Goal: Navigation & Orientation: Find specific page/section

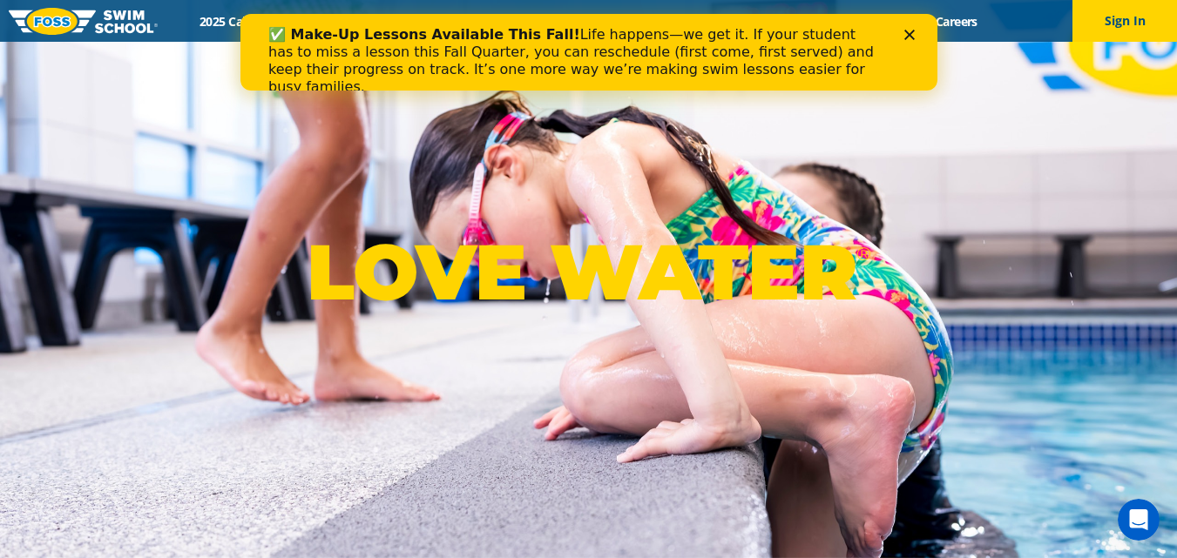
click at [906, 35] on icon "Close" at bounding box center [908, 35] width 10 height 10
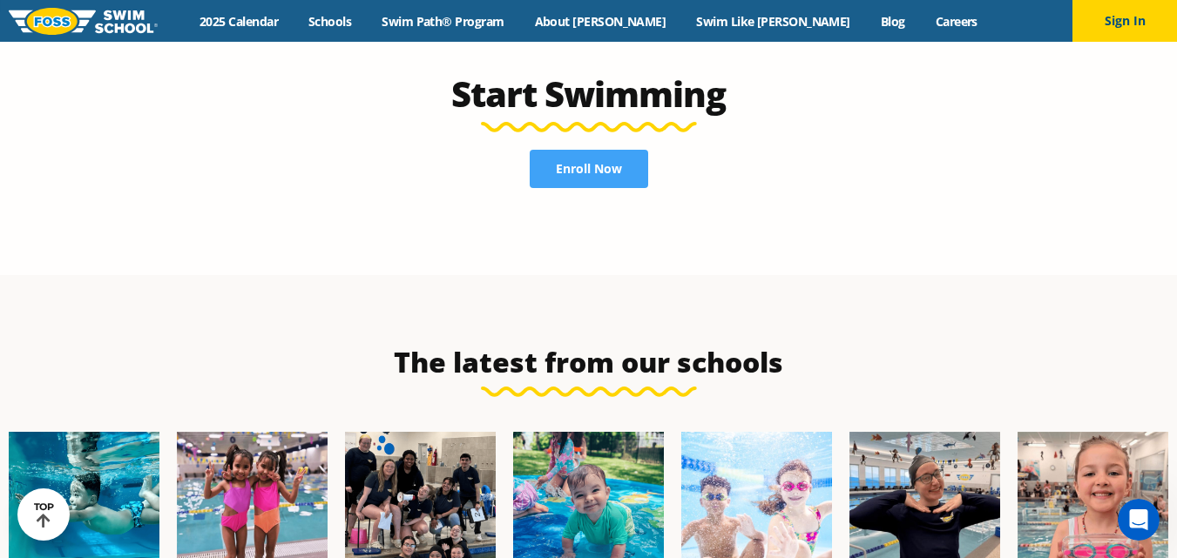
scroll to position [4181, 0]
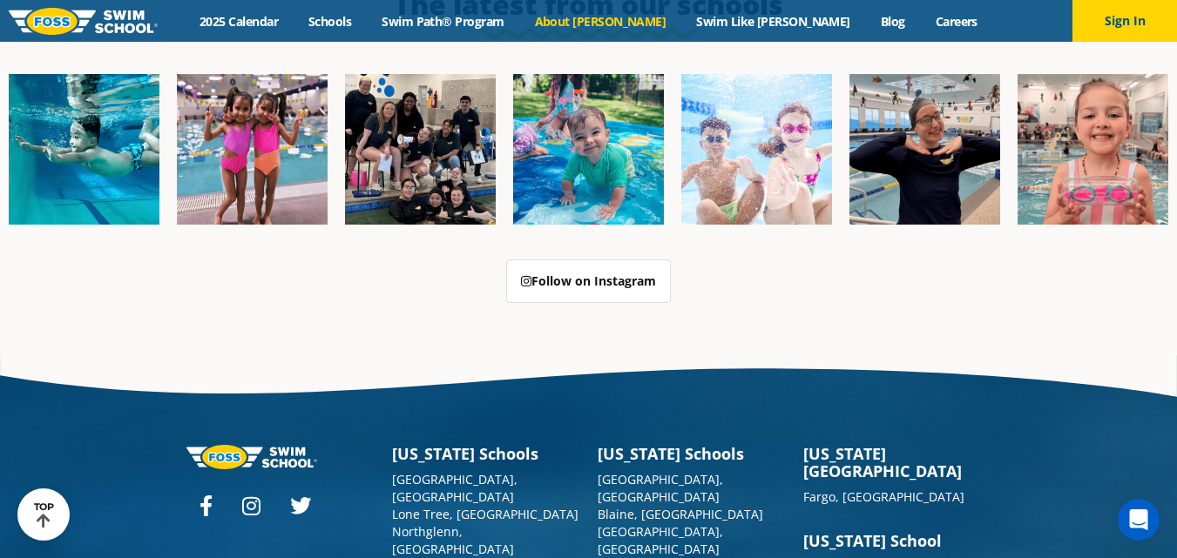
click at [620, 16] on link "About [PERSON_NAME]" at bounding box center [600, 21] width 162 height 17
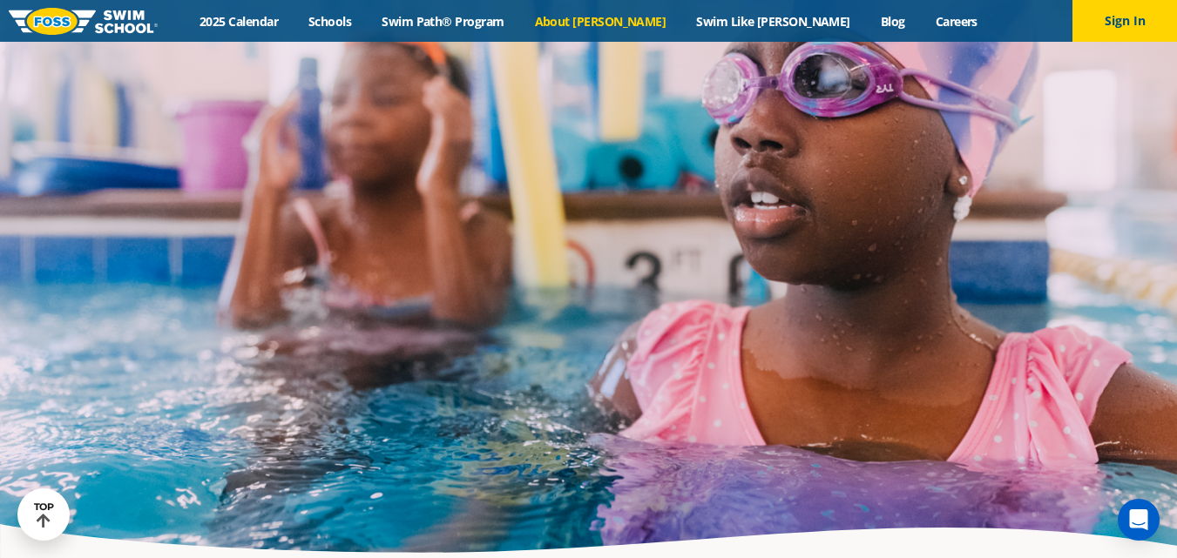
scroll to position [3658, 0]
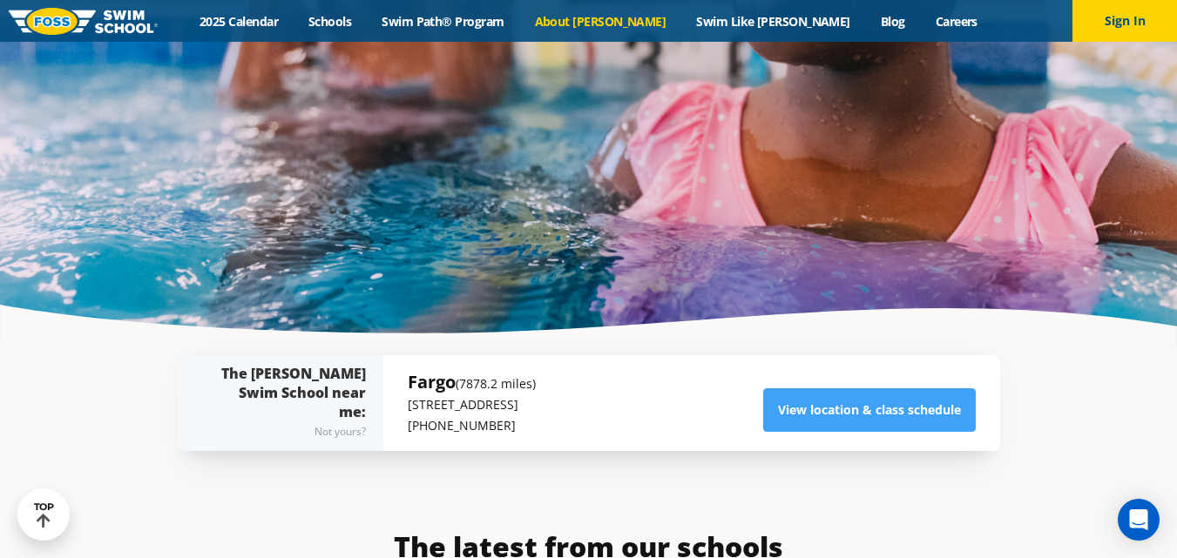
click at [119, 19] on img at bounding box center [83, 21] width 149 height 27
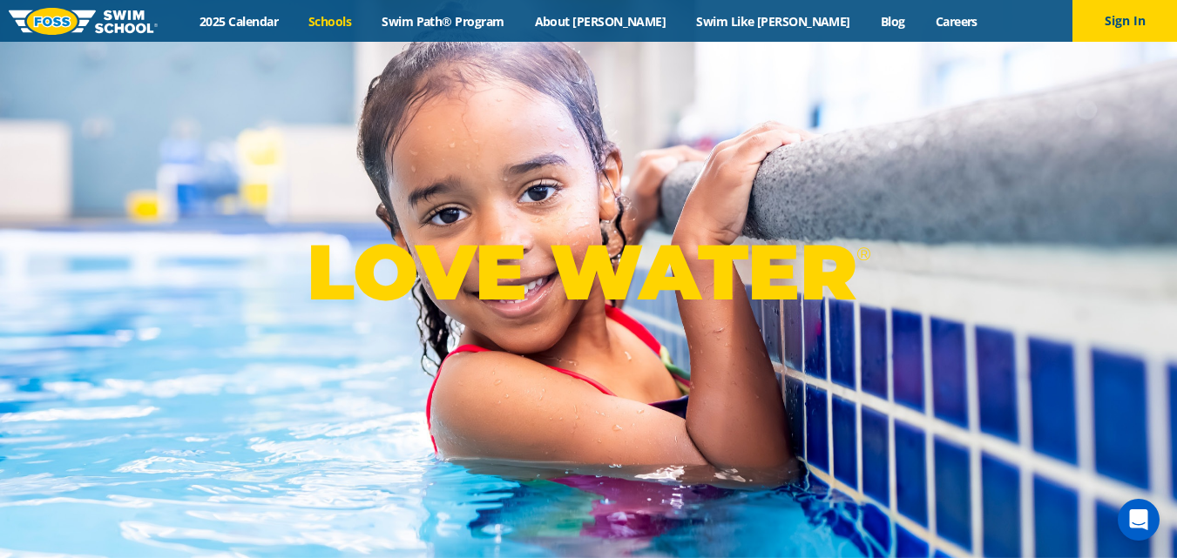
click at [367, 17] on link "Schools" at bounding box center [330, 21] width 73 height 17
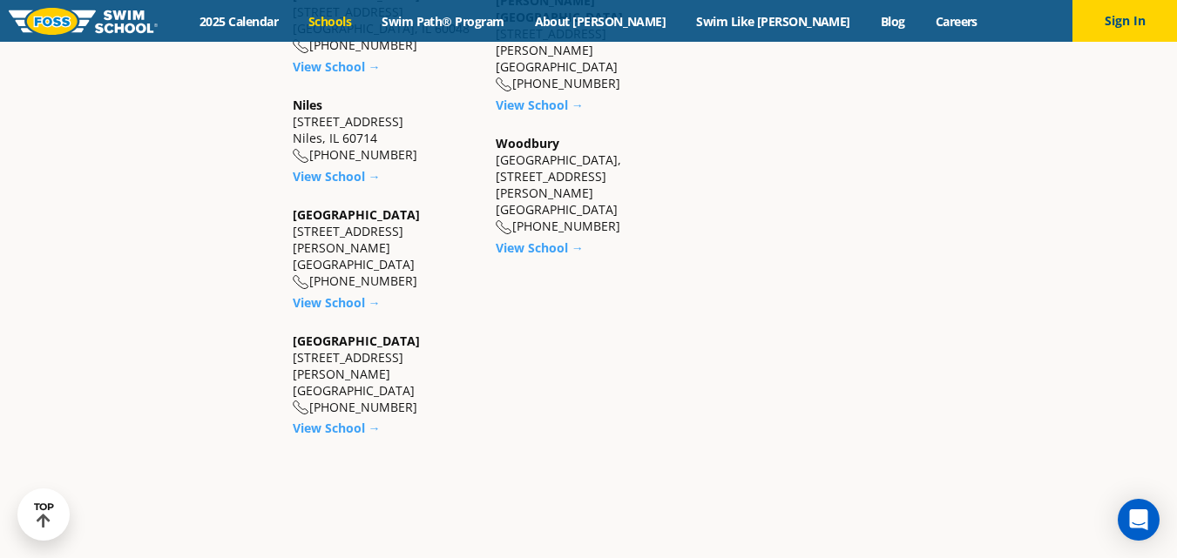
scroll to position [1782, 0]
